Goal: Information Seeking & Learning: Find specific fact

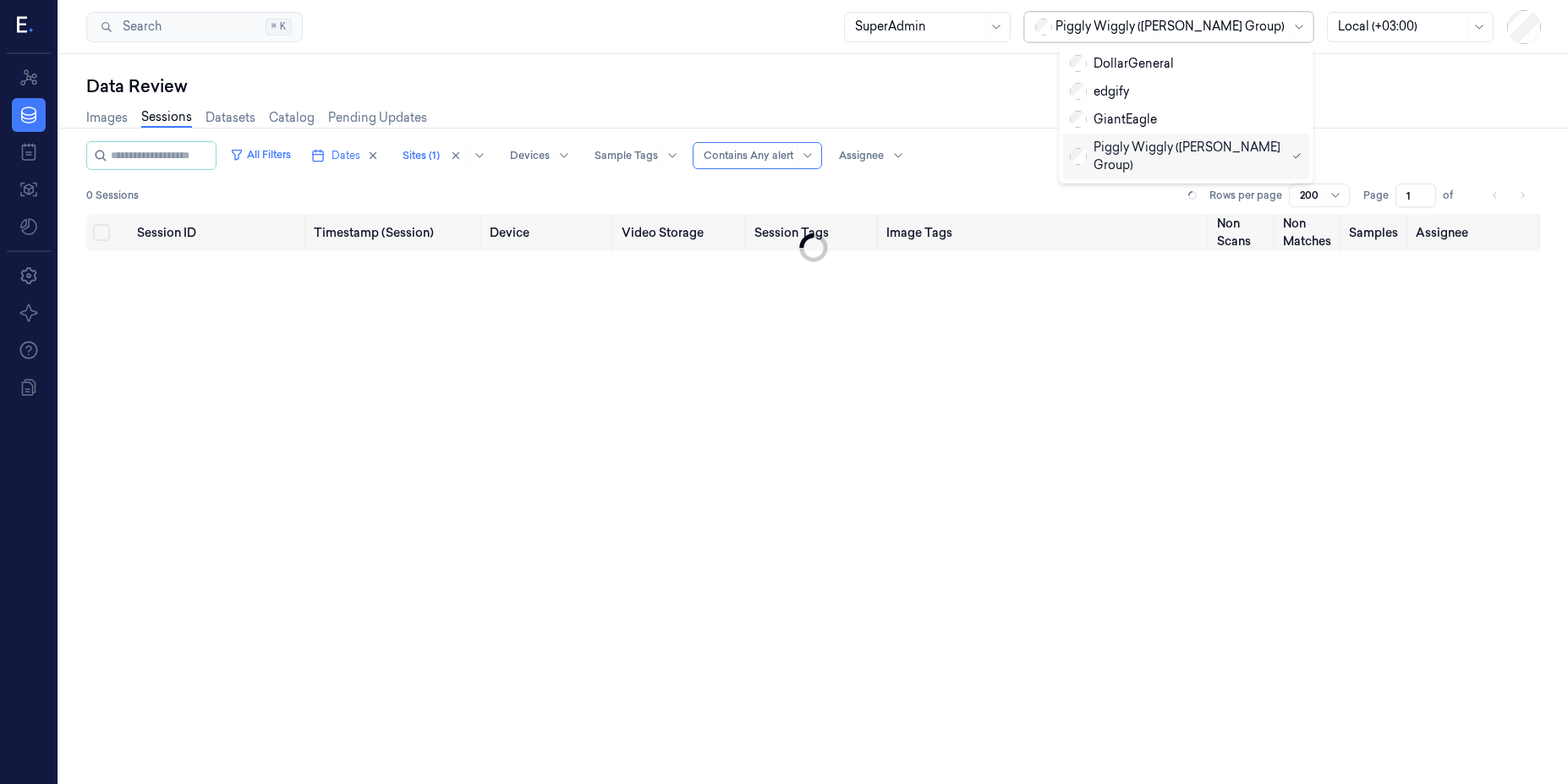
click at [422, 36] on div "Piggly Wiggly ([PERSON_NAME] Group)" at bounding box center [1169, 27] width 229 height 29
click at [422, 115] on div "GiantEagle" at bounding box center [1113, 119] width 87 height 18
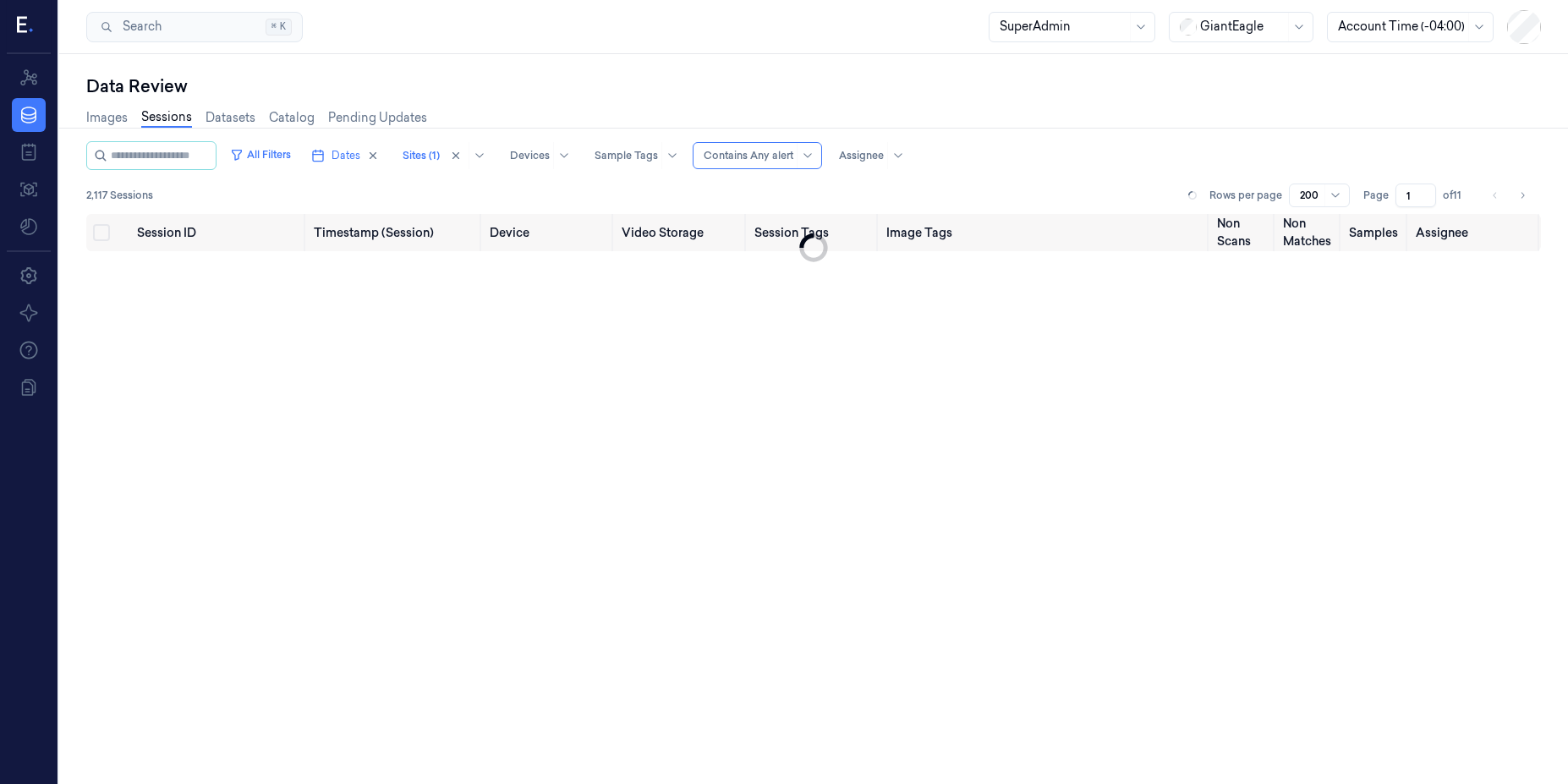
click at [1038, 97] on div "Data Review" at bounding box center [813, 85] width 1455 height 23
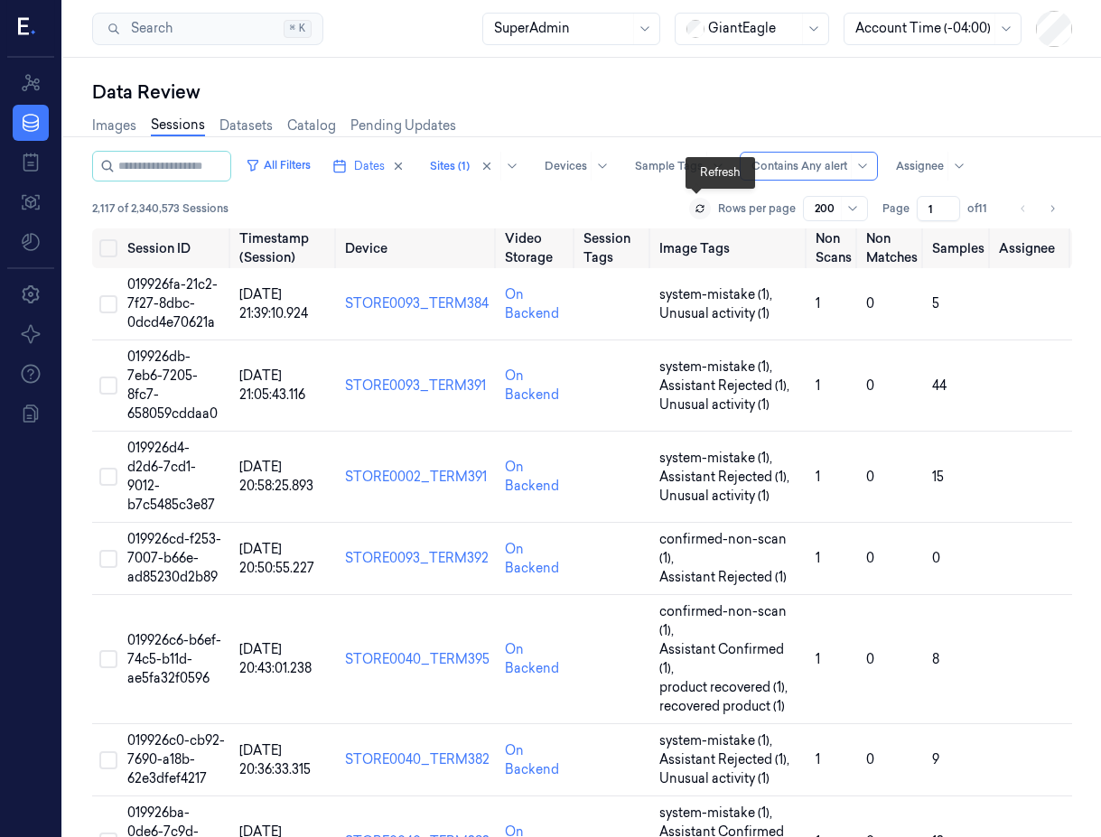
click at [689, 212] on button at bounding box center [700, 209] width 22 height 22
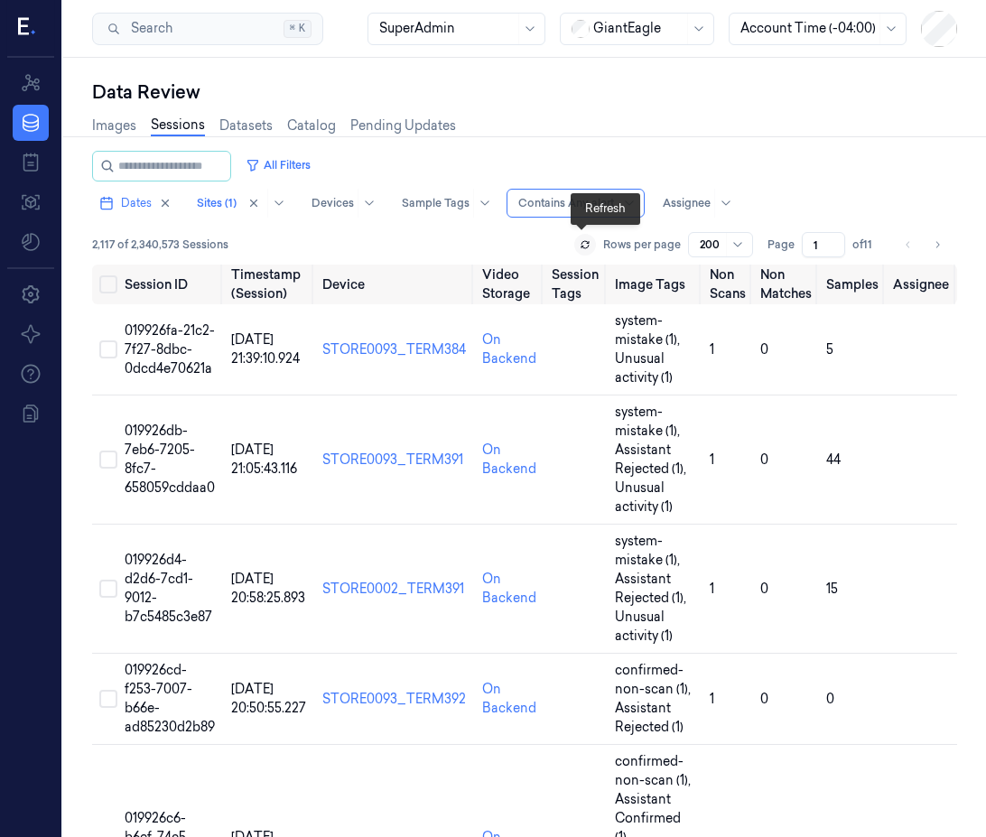
click at [591, 243] on button at bounding box center [585, 245] width 22 height 22
click at [170, 341] on span "019926fa-21c2-7f27-8dbc-0dcd4e70621a" at bounding box center [170, 349] width 90 height 54
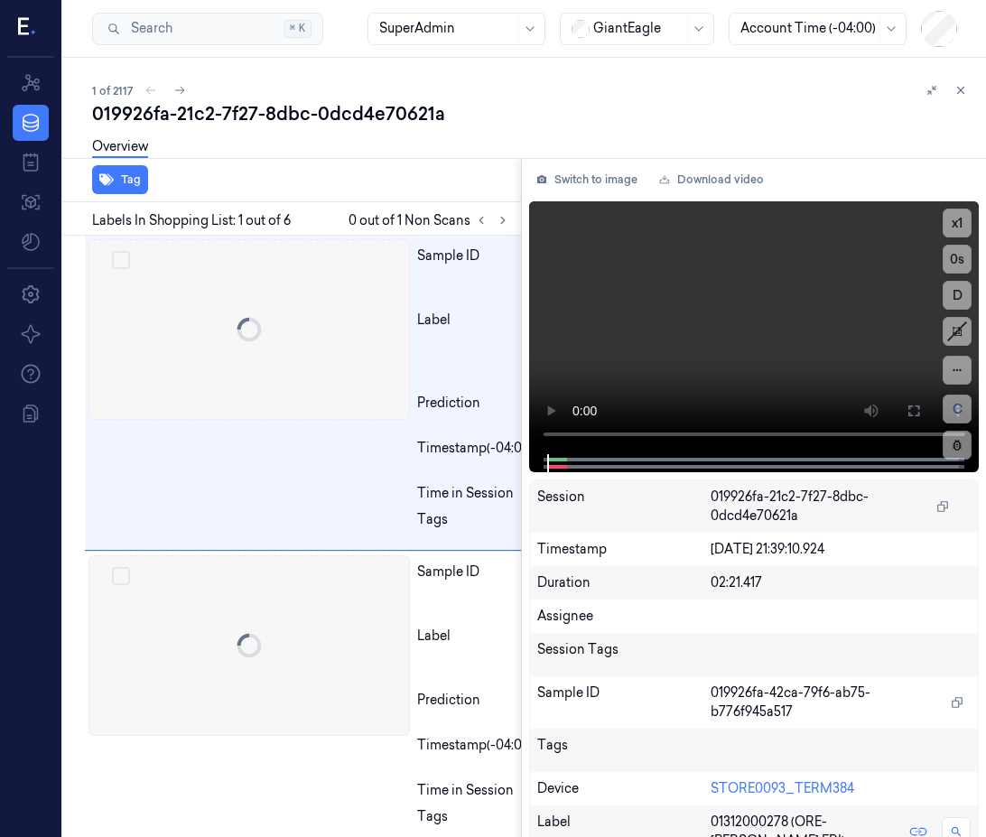
scroll to position [0, 29]
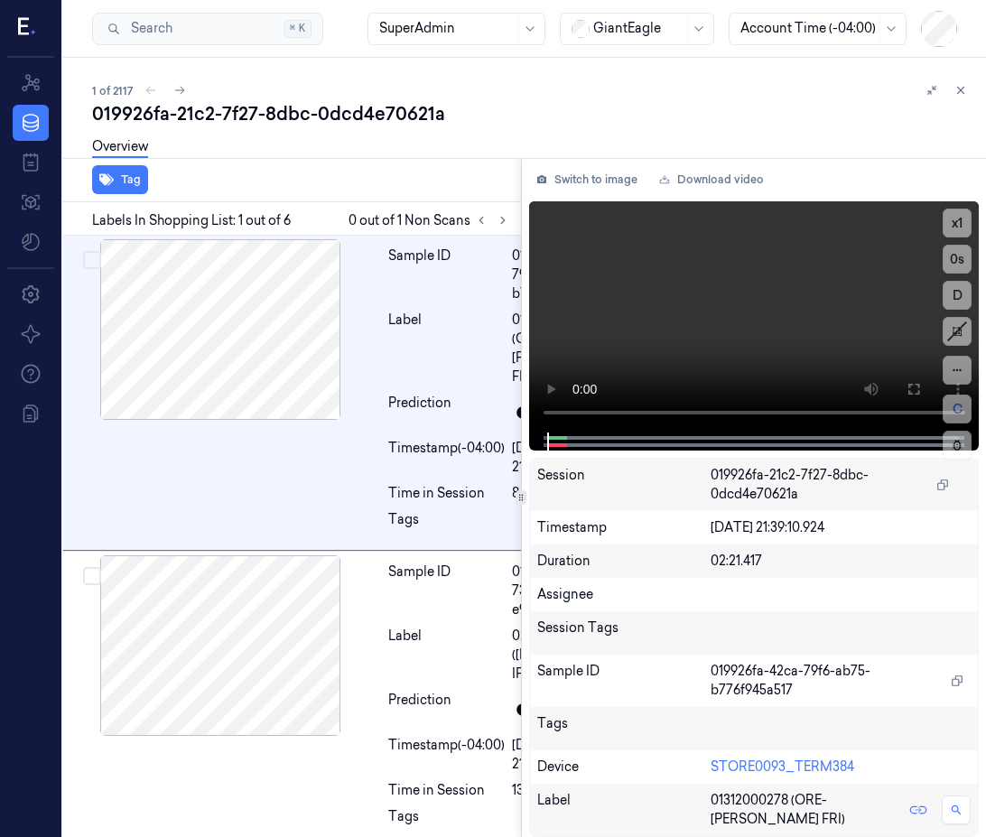
click at [248, 110] on div "019926fa-21c2-7f27-8dbc-0dcd4e70621a" at bounding box center [532, 113] width 880 height 25
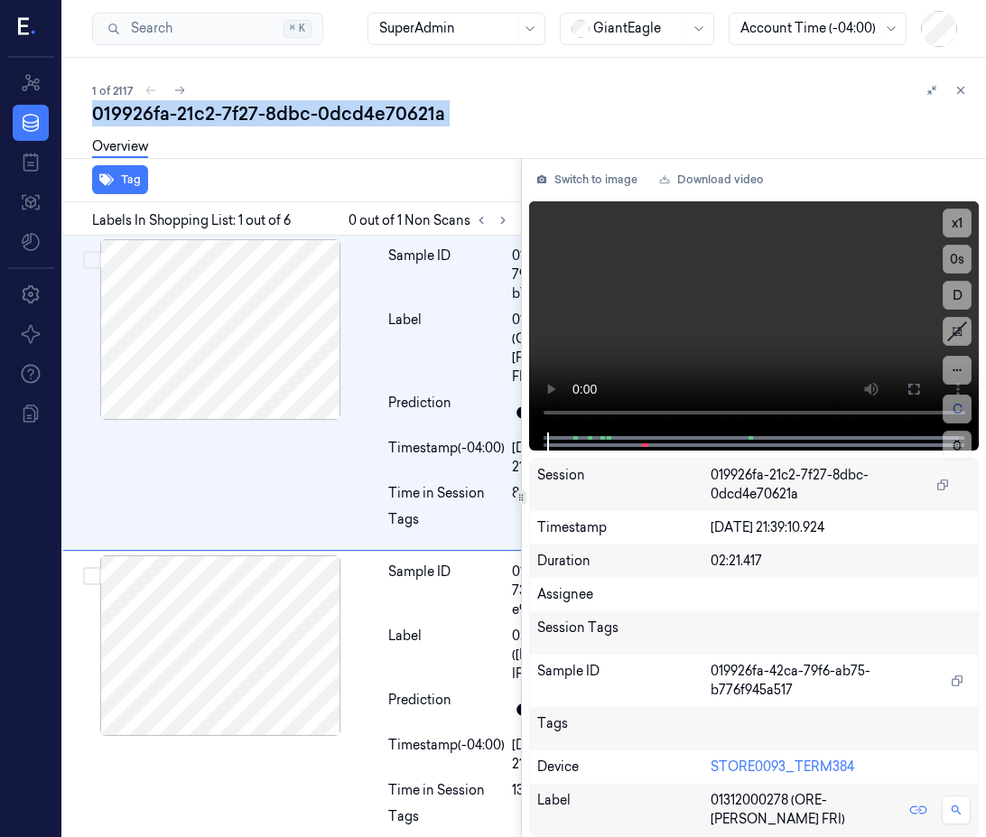
click at [248, 110] on div "019926fa-21c2-7f27-8dbc-0dcd4e70621a" at bounding box center [532, 113] width 880 height 25
copy div "7f27"
